Goal: Obtain resource: Obtain resource

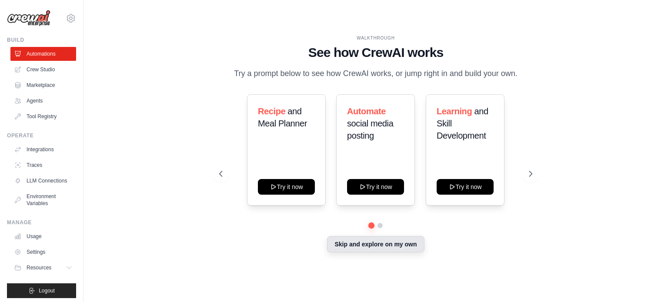
click at [369, 250] on button "Skip and explore on my own" at bounding box center [375, 244] width 97 height 17
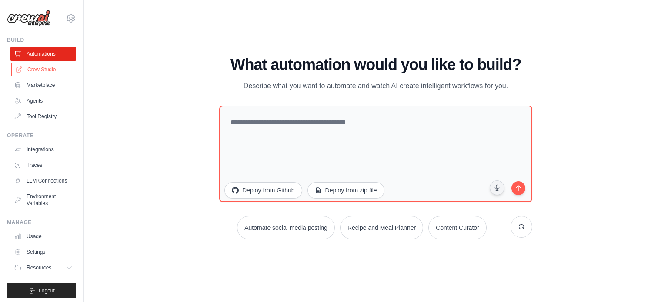
click at [39, 72] on link "Crew Studio" at bounding box center [44, 70] width 66 height 14
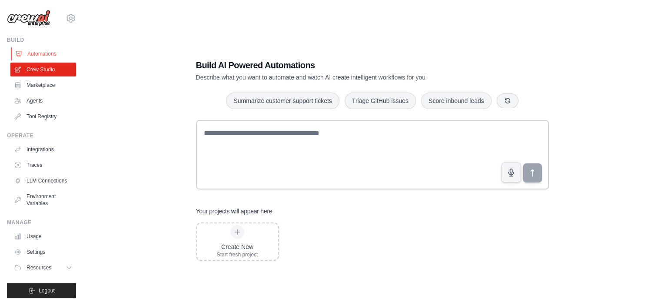
click at [41, 57] on link "Automations" at bounding box center [44, 54] width 66 height 14
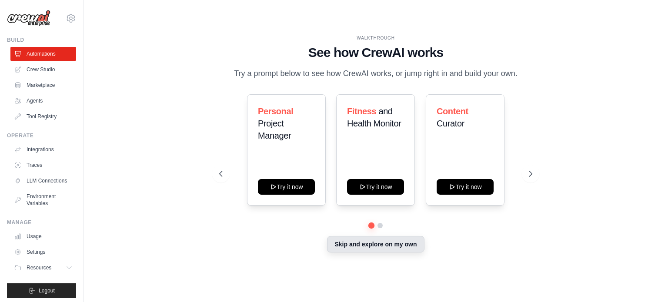
click at [374, 253] on button "Skip and explore on my own" at bounding box center [375, 244] width 97 height 17
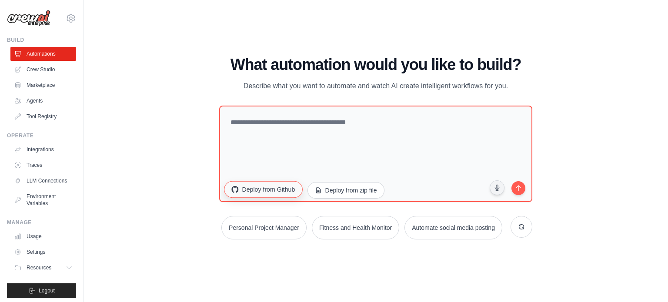
click at [271, 181] on button "Deploy from Github" at bounding box center [263, 189] width 78 height 17
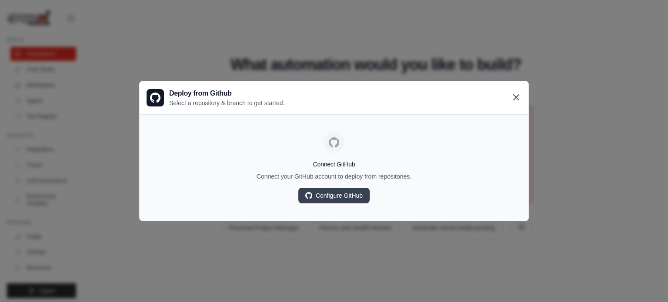
click at [517, 95] on icon at bounding box center [516, 97] width 10 height 10
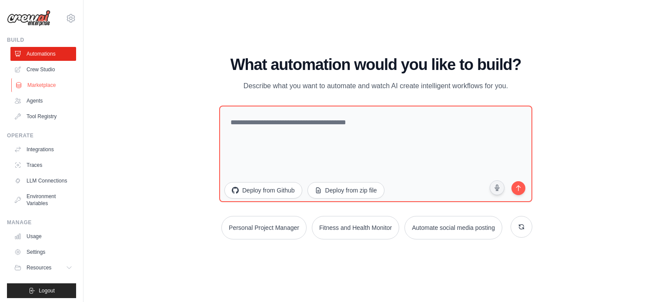
click at [39, 83] on link "Marketplace" at bounding box center [44, 85] width 66 height 14
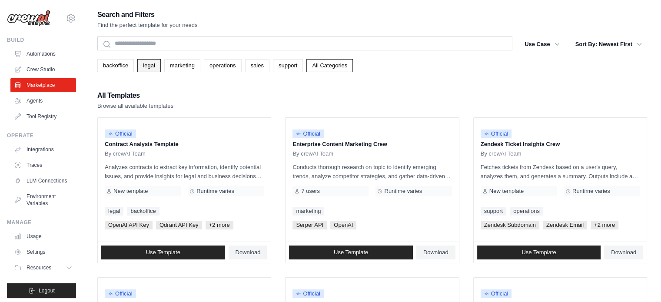
click at [151, 67] on link "legal" at bounding box center [148, 65] width 23 height 13
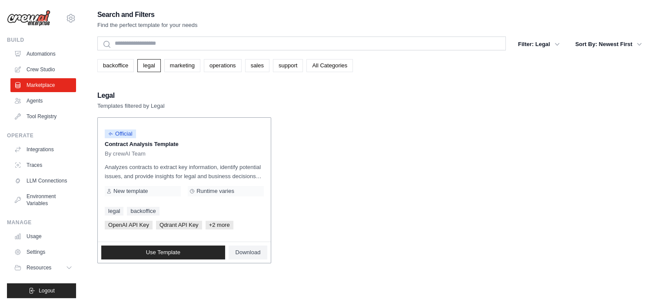
click at [113, 210] on link "legal" at bounding box center [114, 211] width 19 height 9
click at [149, 252] on span "Use Template" at bounding box center [163, 252] width 34 height 7
